Goal: Information Seeking & Learning: Learn about a topic

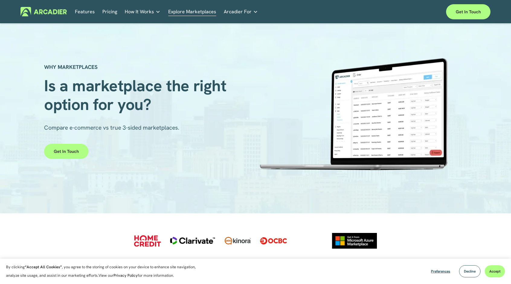
click at [192, 11] on link "Explore Marketplaces" at bounding box center [192, 11] width 48 height 9
drag, startPoint x: 171, startPoint y: 81, endPoint x: 222, endPoint y: 81, distance: 50.5
click at [219, 81] on span "Is a marketplace the right option for you?" at bounding box center [137, 95] width 187 height 40
click at [222, 81] on span "Is a marketplace the right option for you?" at bounding box center [137, 95] width 187 height 40
click at [0, 0] on p "Read about game-changing marketplace solutions." at bounding box center [0, 0] width 0 height 0
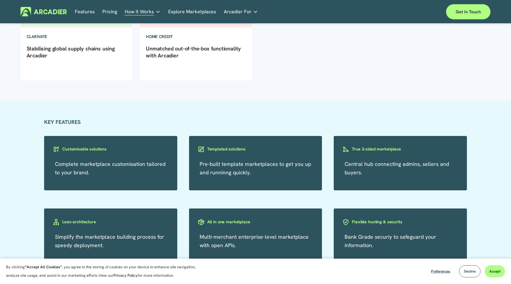
scroll to position [212, 0]
